Goal: Task Accomplishment & Management: Manage account settings

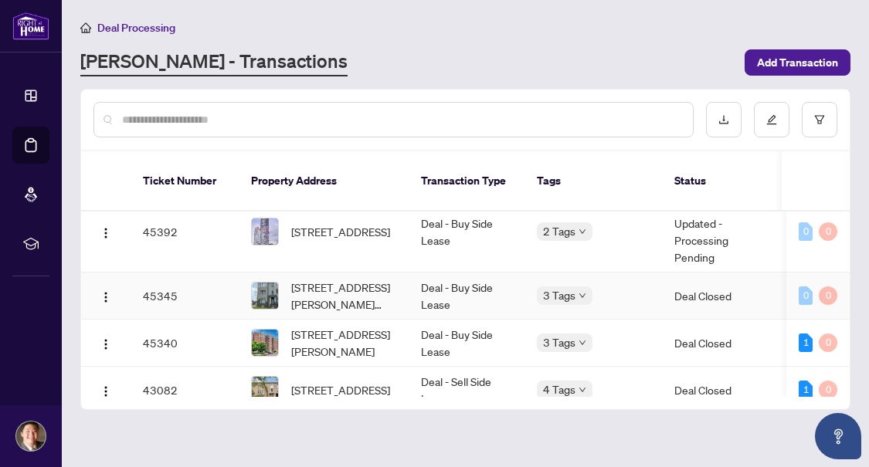
scroll to position [154, 0]
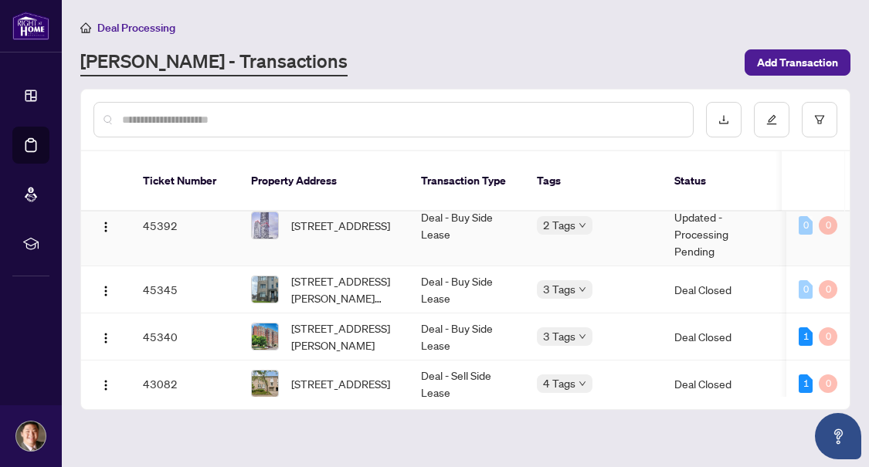
click at [499, 200] on td "Deal - Buy Side Lease" at bounding box center [467, 225] width 116 height 81
